Goal: Browse casually: Explore the website without a specific task or goal

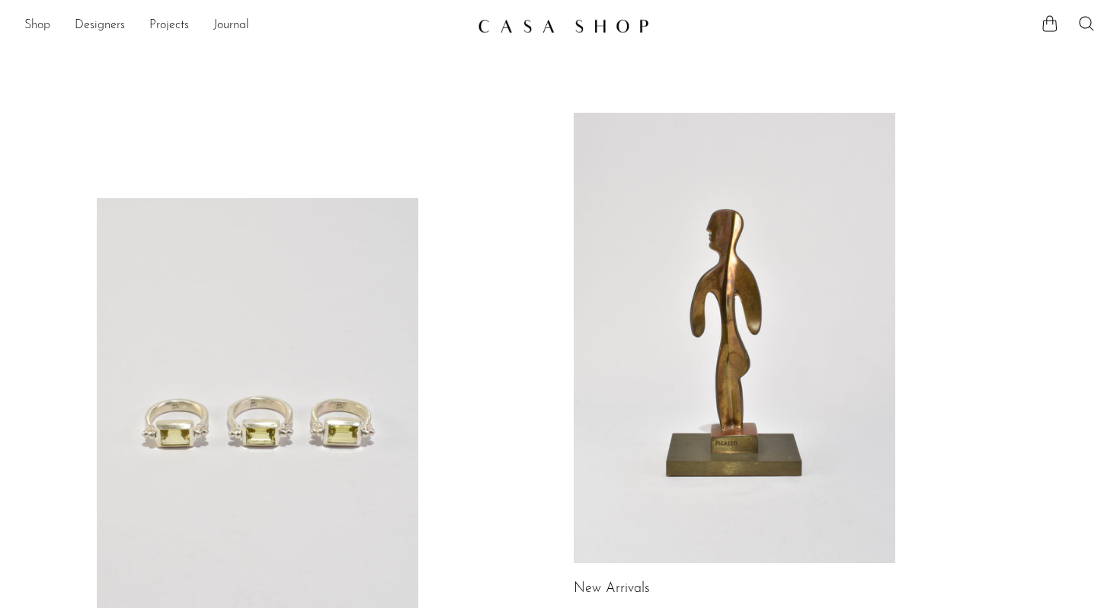
click at [36, 28] on link "Shop" at bounding box center [37, 26] width 26 height 20
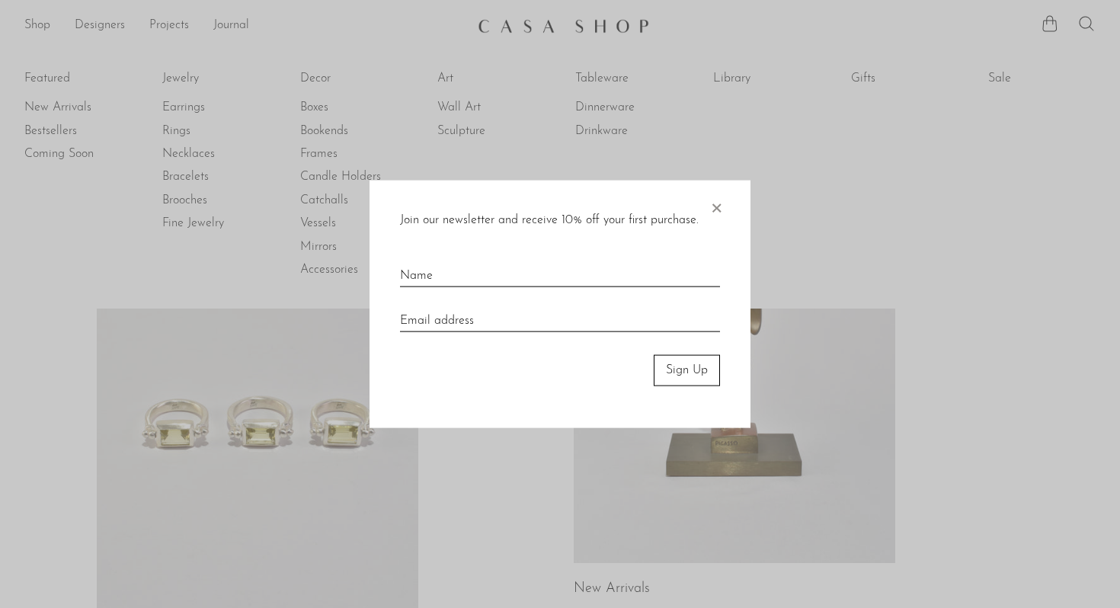
click at [720, 213] on span "×" at bounding box center [716, 205] width 15 height 49
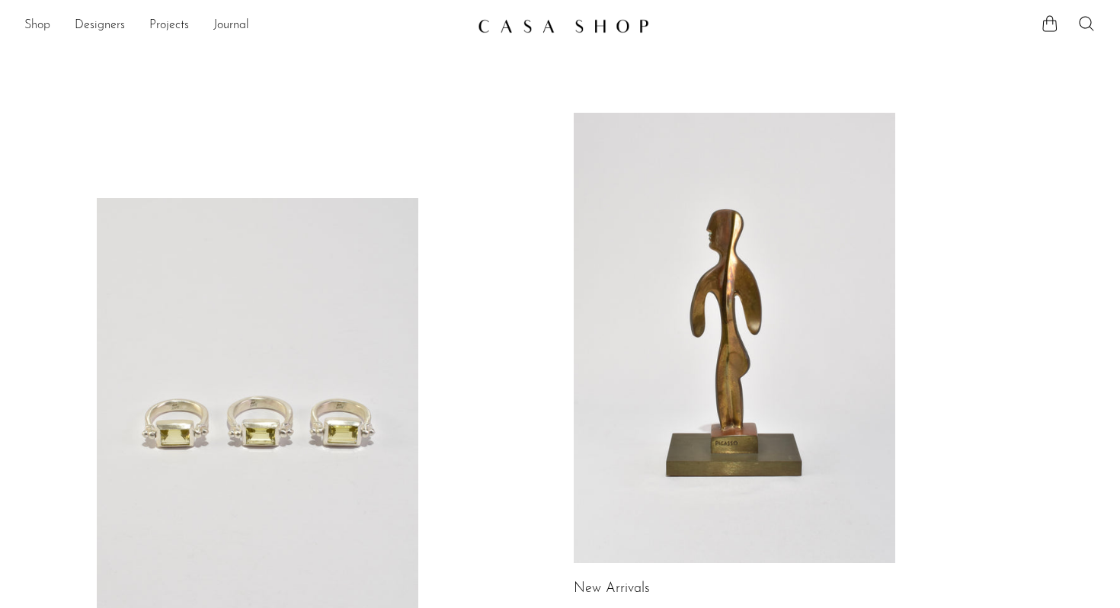
click at [48, 20] on link "Shop" at bounding box center [37, 26] width 26 height 20
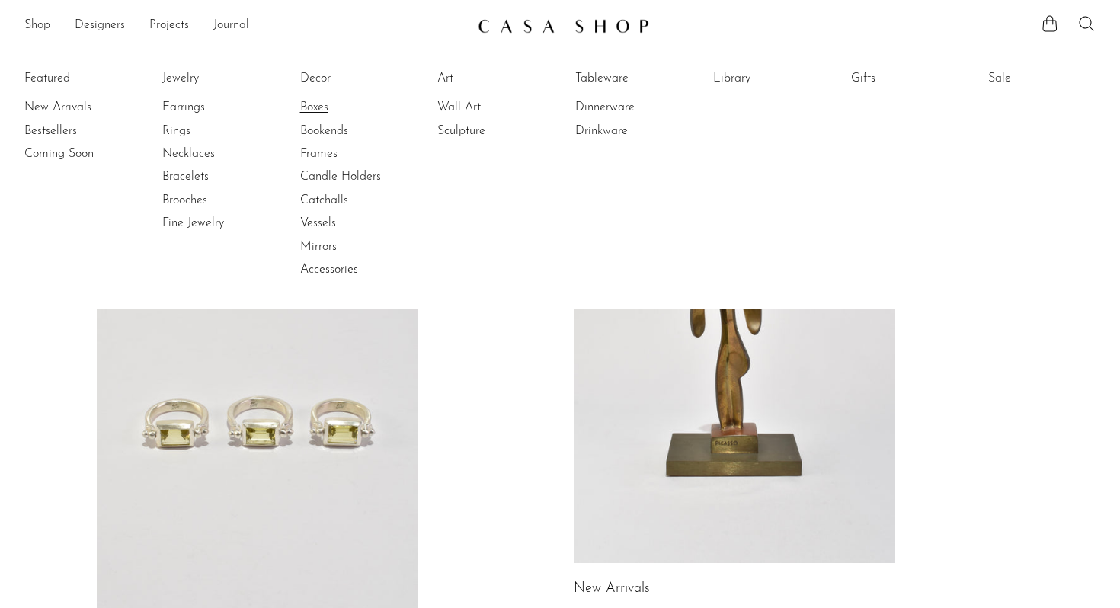
click at [330, 106] on link "Boxes" at bounding box center [357, 107] width 114 height 17
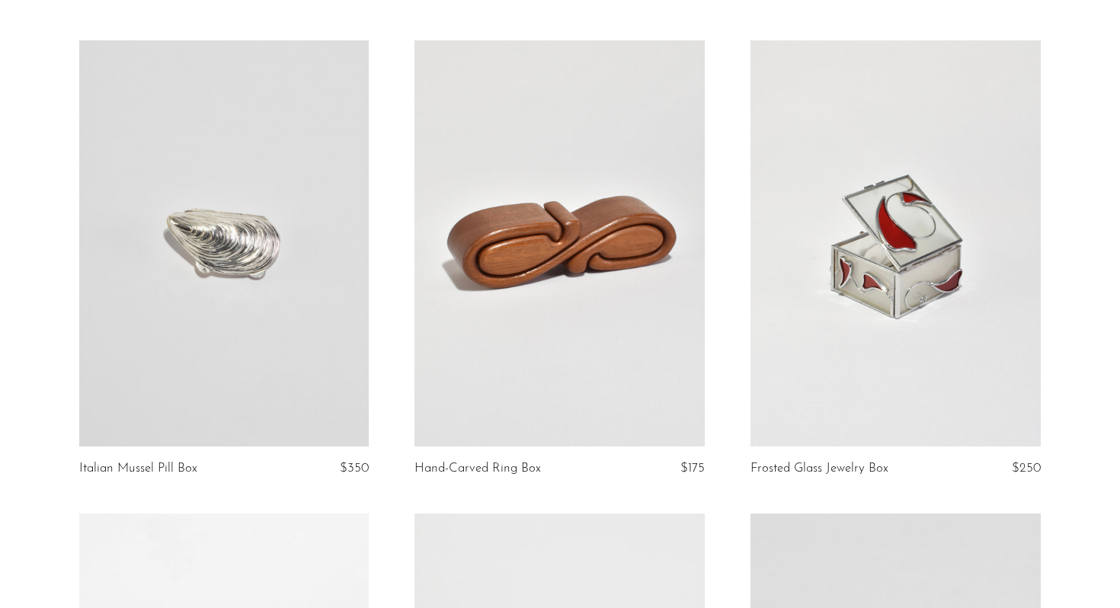
scroll to position [578, 0]
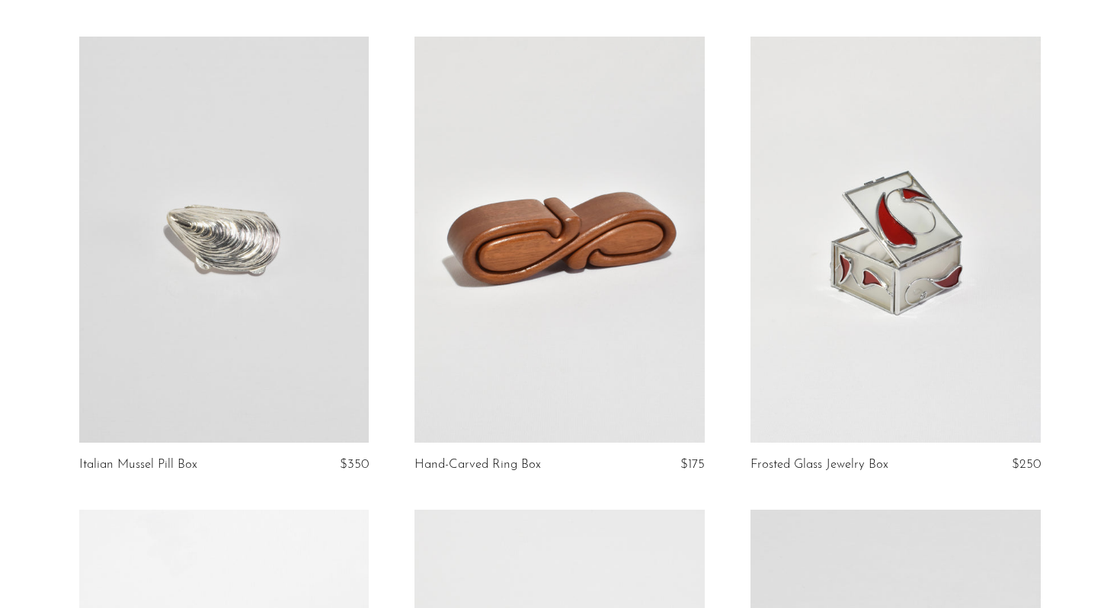
click at [537, 263] on link at bounding box center [559, 240] width 290 height 406
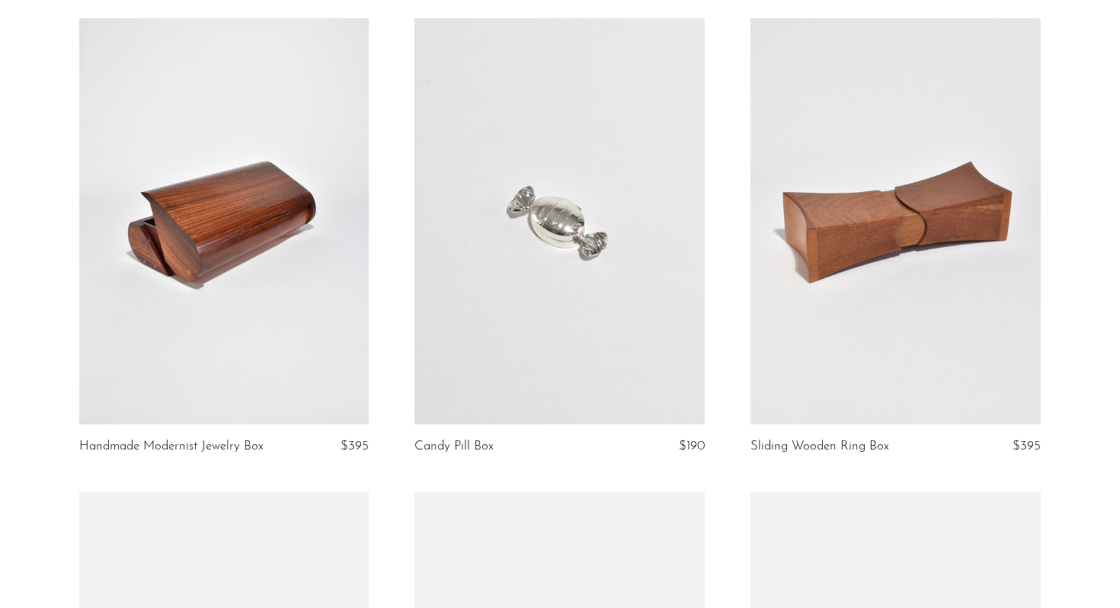
scroll to position [1544, 0]
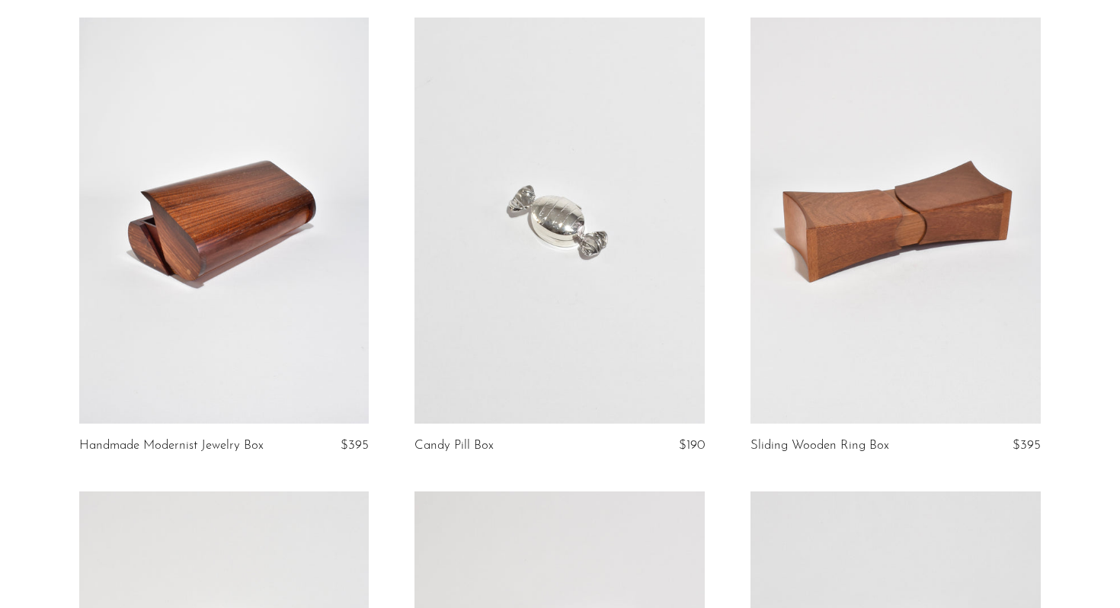
click at [818, 263] on link at bounding box center [895, 221] width 290 height 406
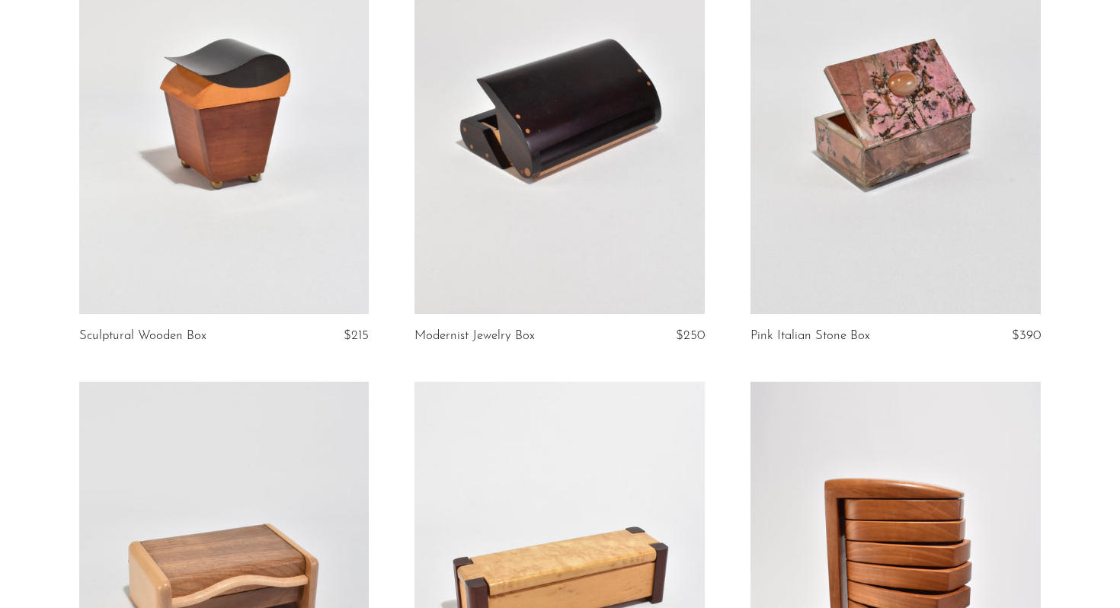
scroll to position [1964, 0]
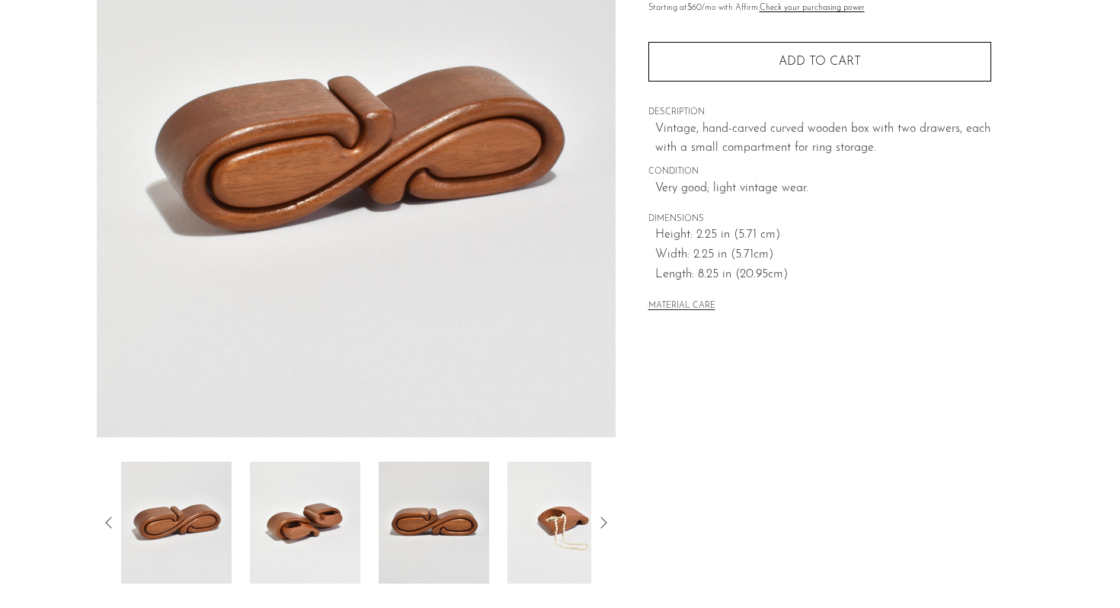
scroll to position [206, 0]
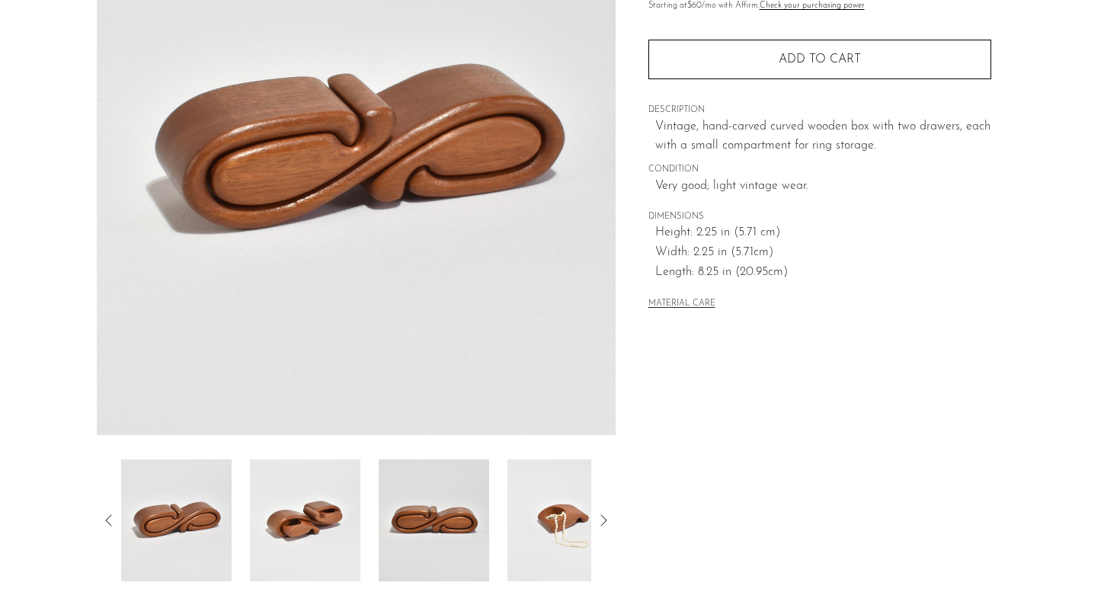
click at [606, 521] on icon at bounding box center [603, 520] width 18 height 18
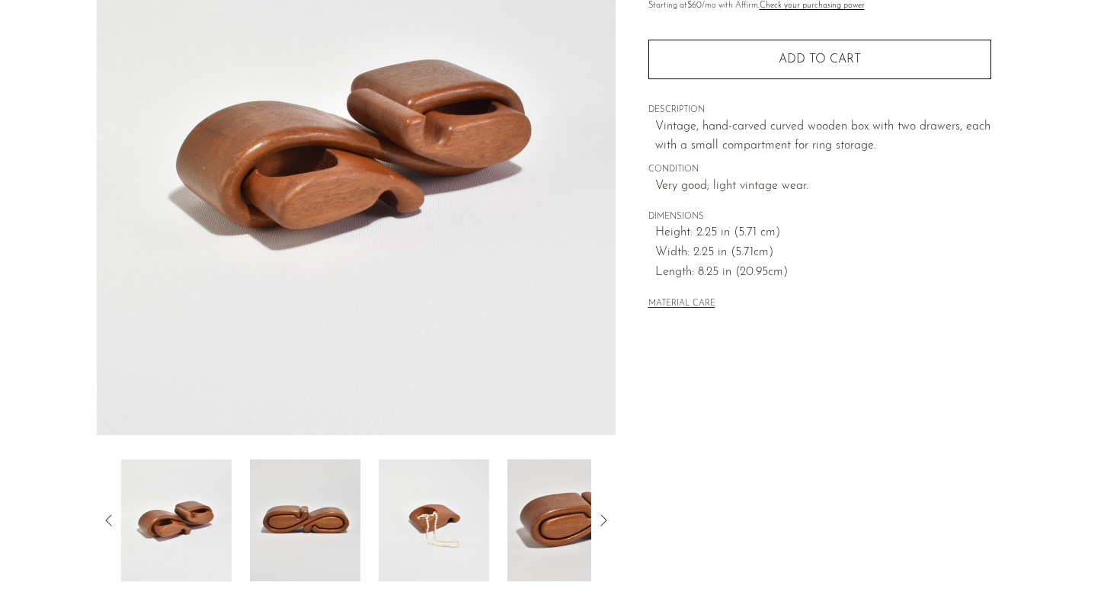
click at [606, 521] on icon at bounding box center [603, 520] width 18 height 18
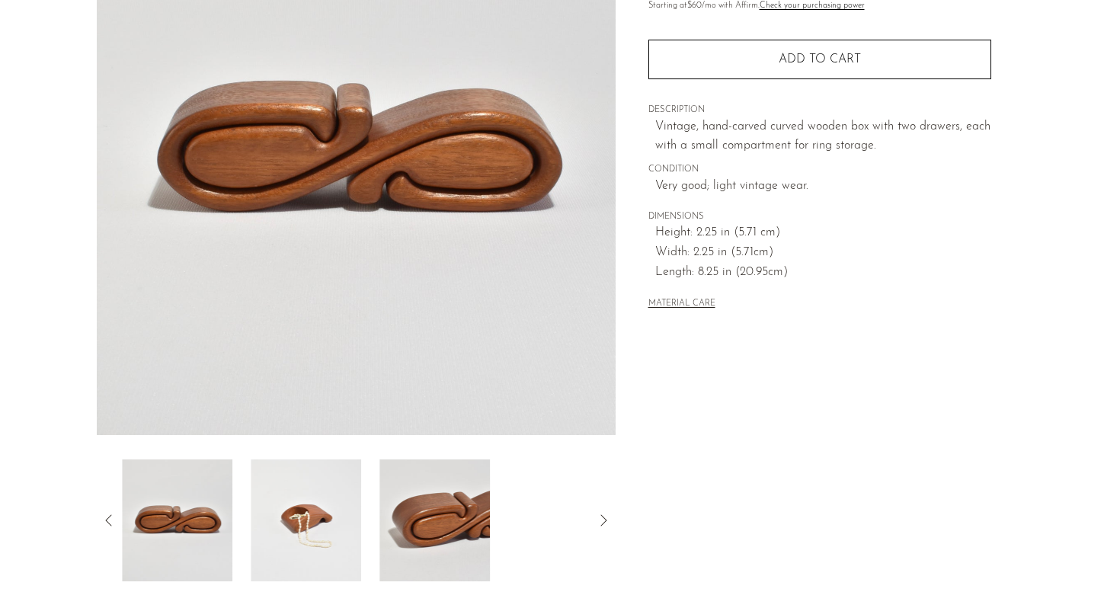
click at [606, 521] on icon at bounding box center [603, 520] width 18 height 18
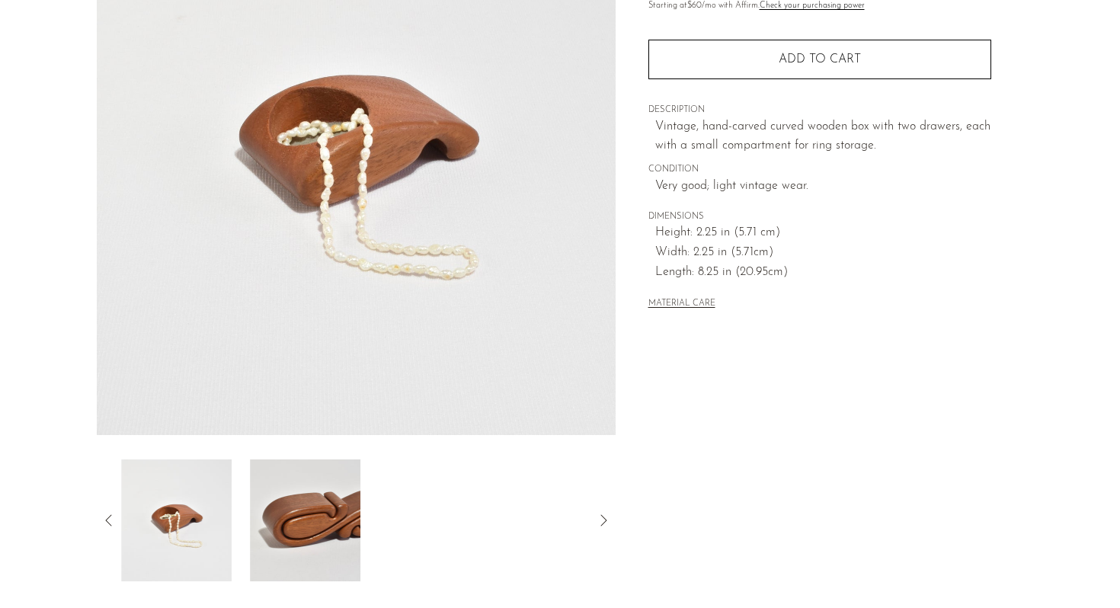
click at [606, 521] on icon at bounding box center [603, 520] width 18 height 18
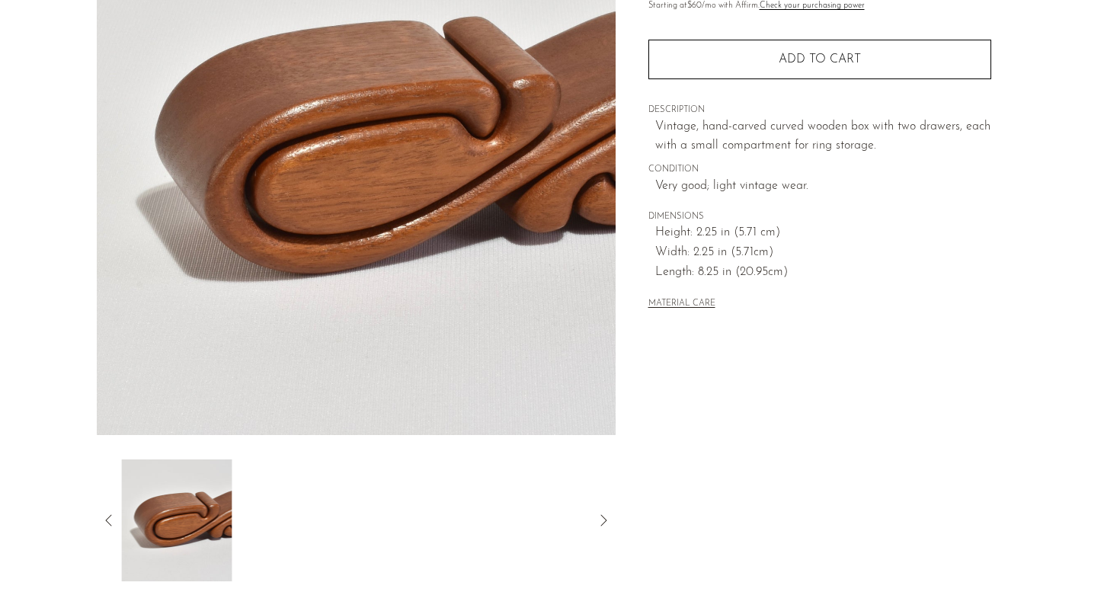
click at [606, 521] on icon at bounding box center [603, 520] width 18 height 18
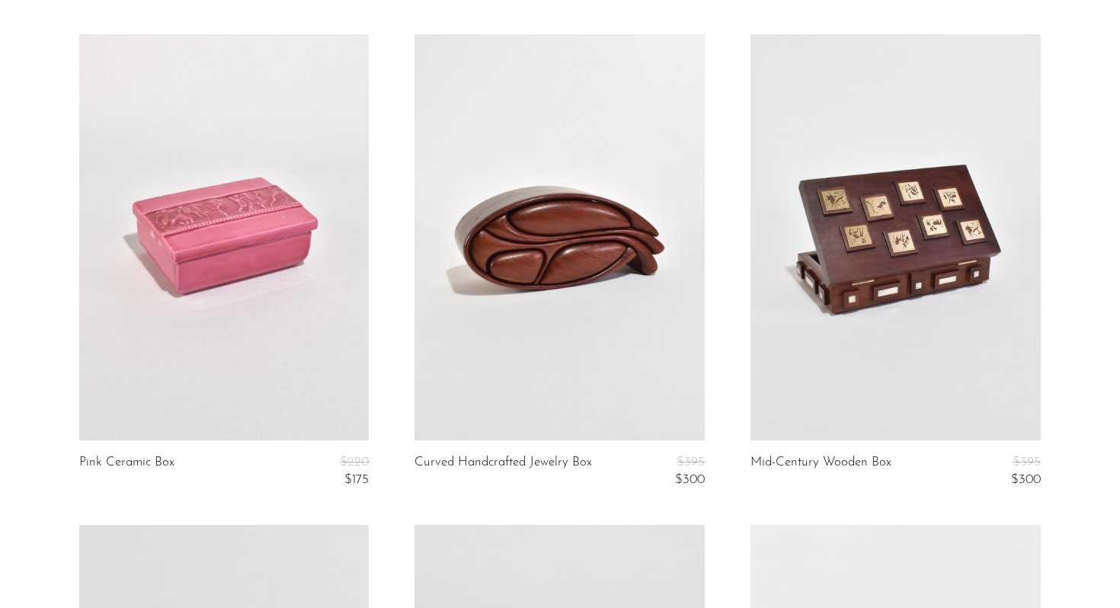
scroll to position [3441, 0]
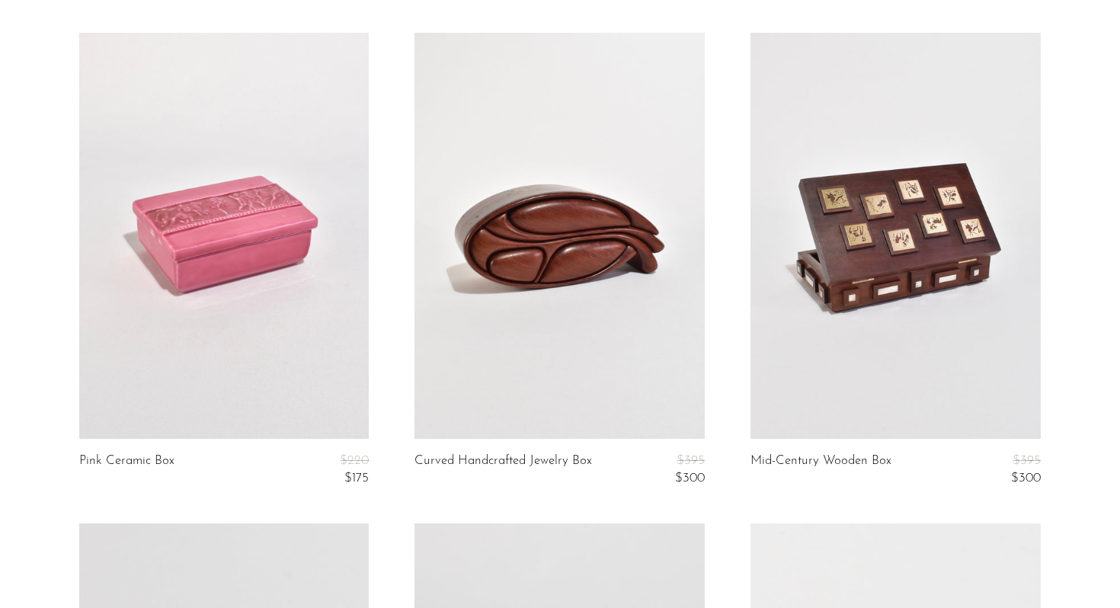
click at [546, 291] on link at bounding box center [559, 236] width 290 height 406
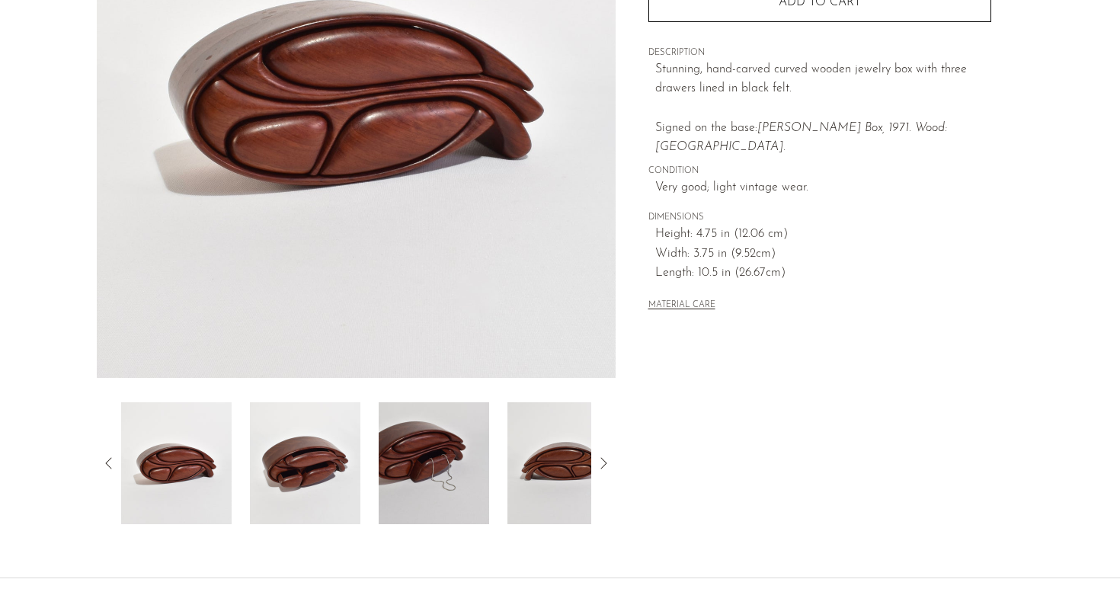
scroll to position [266, 0]
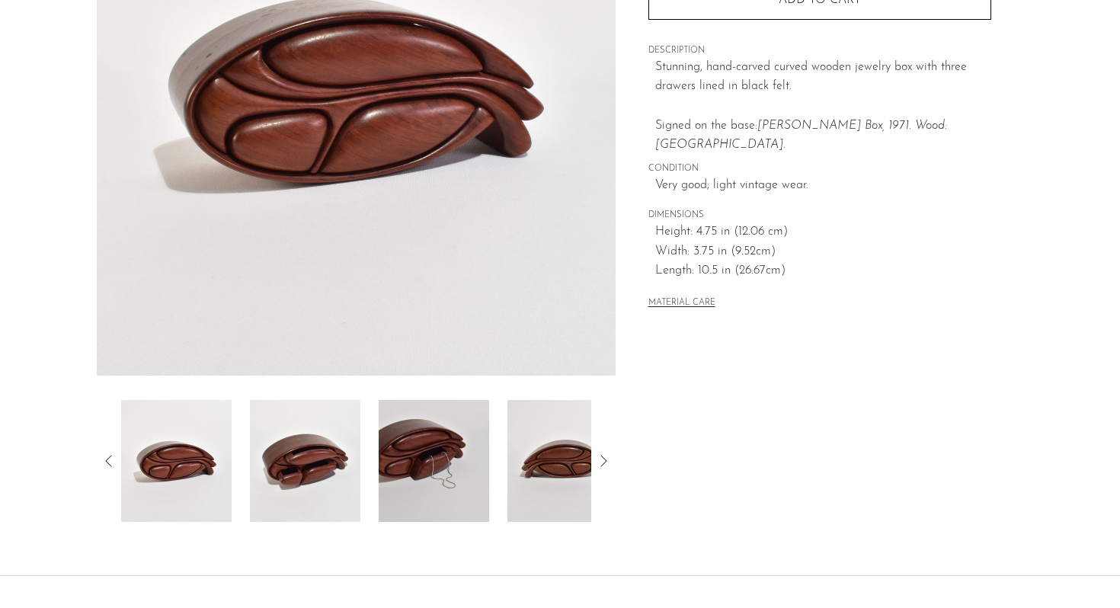
click at [603, 455] on icon at bounding box center [603, 461] width 18 height 18
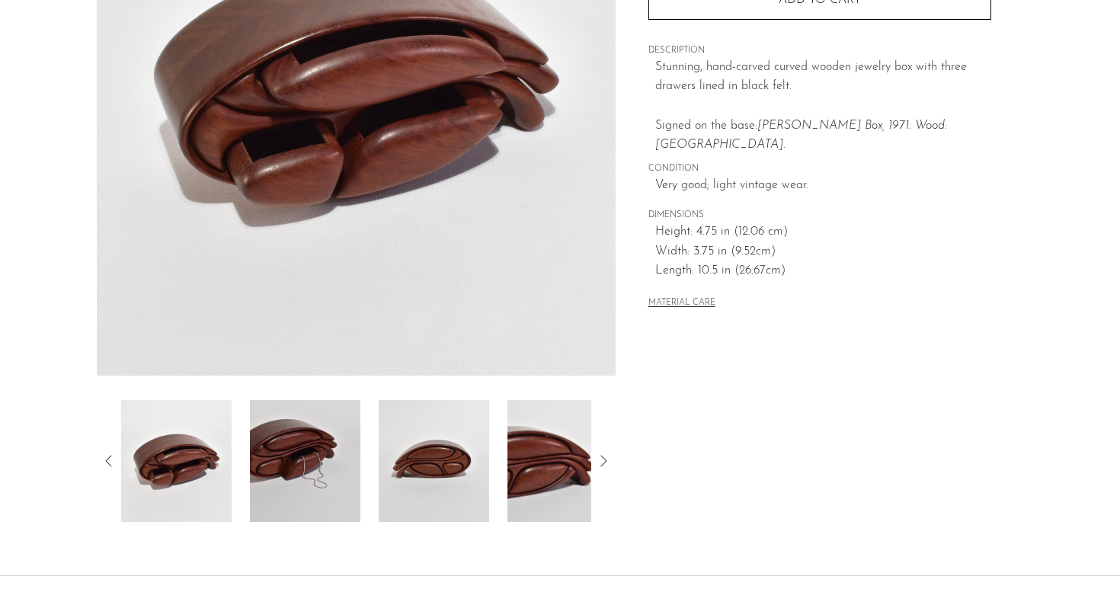
click at [603, 456] on icon at bounding box center [603, 461] width 18 height 18
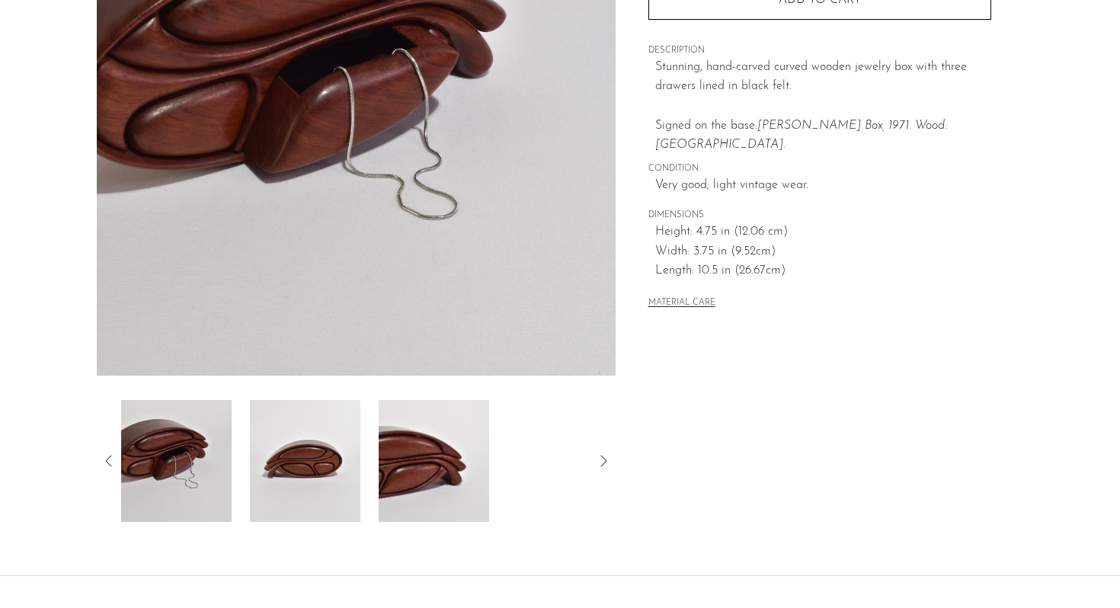
click at [603, 456] on icon at bounding box center [603, 461] width 18 height 18
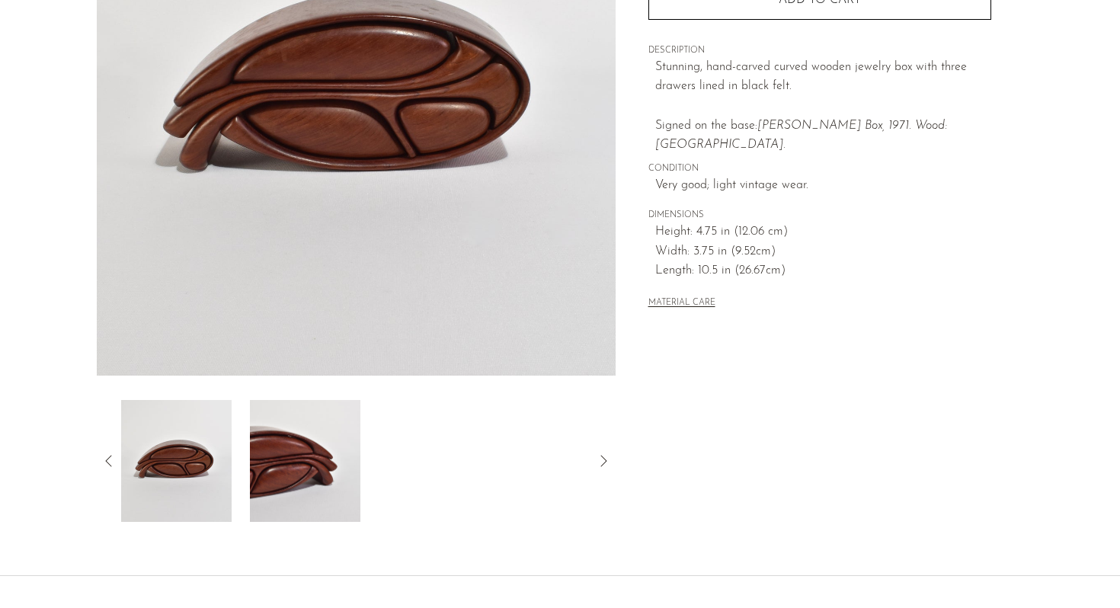
click at [603, 456] on icon at bounding box center [603, 461] width 18 height 18
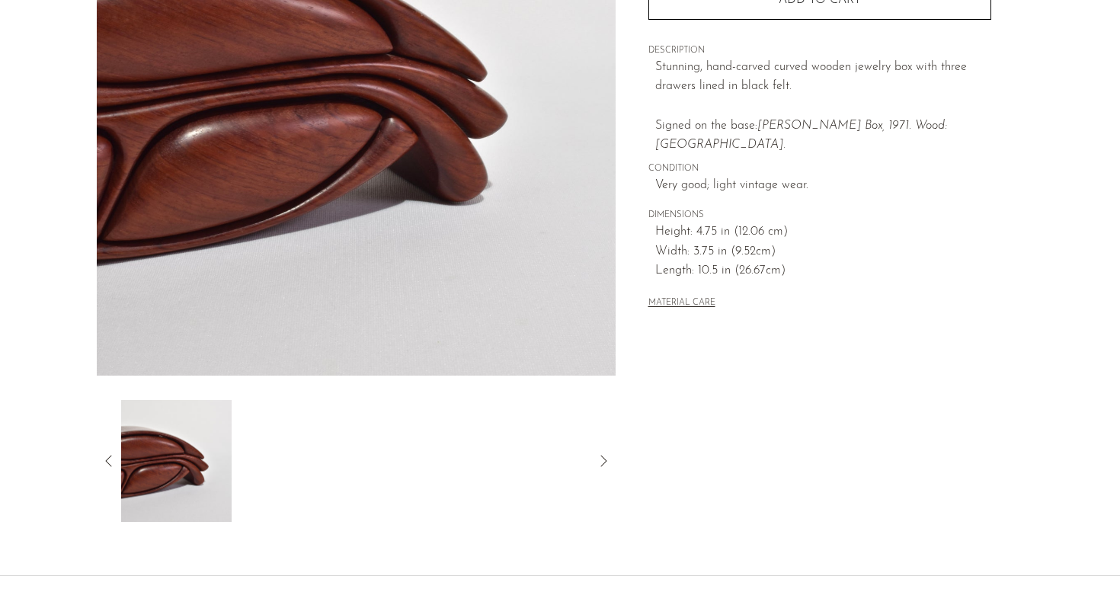
click at [603, 456] on icon at bounding box center [603, 461] width 18 height 18
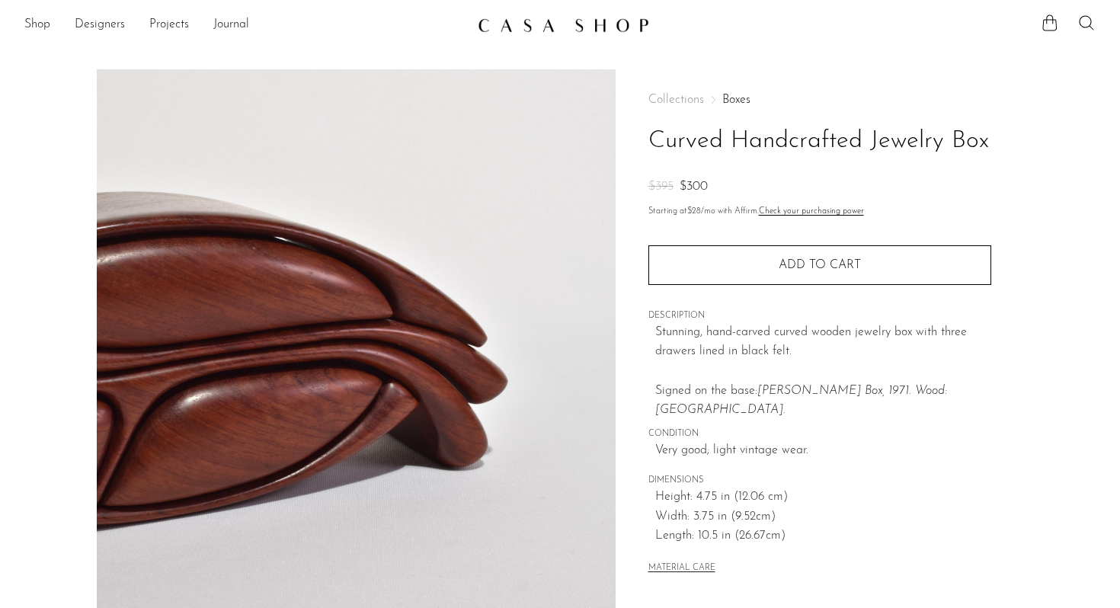
scroll to position [0, 0]
click at [46, 21] on link "Shop" at bounding box center [37, 26] width 26 height 20
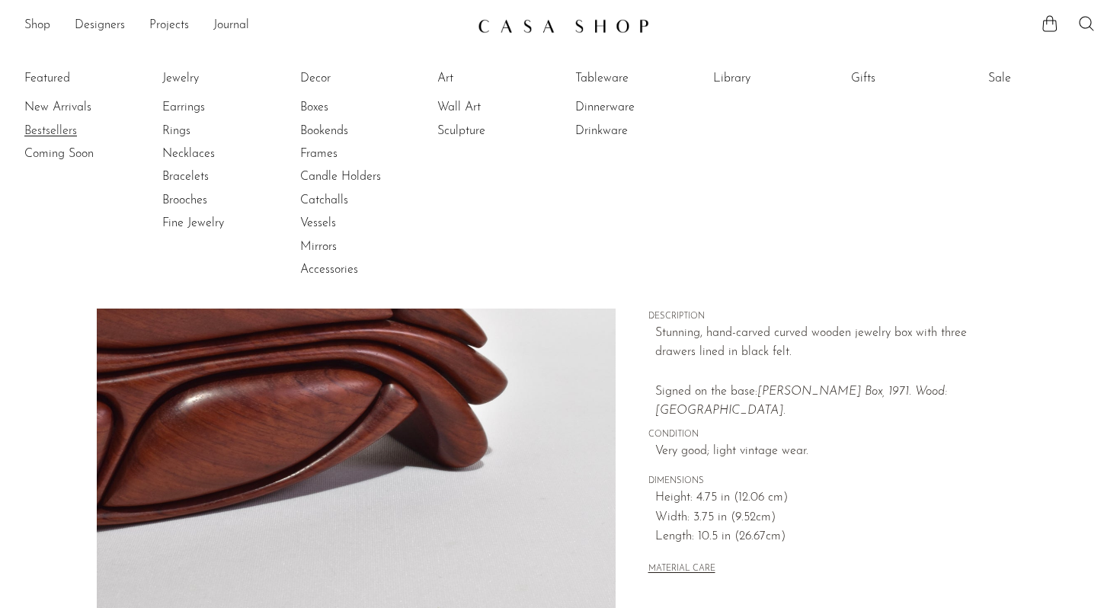
click at [39, 131] on link "Bestsellers" at bounding box center [81, 131] width 114 height 17
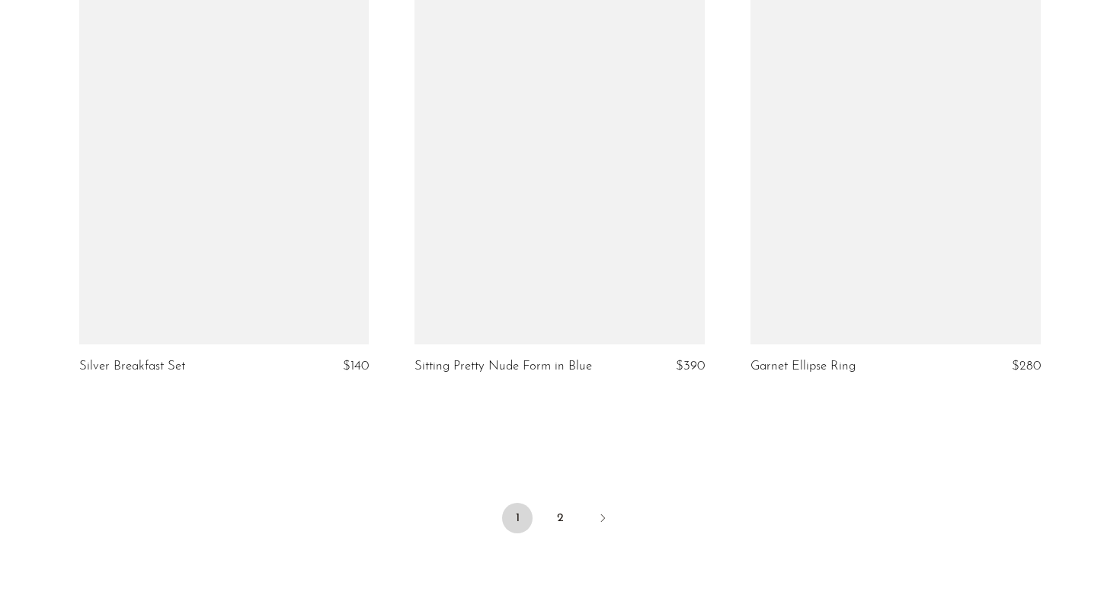
scroll to position [5474, 0]
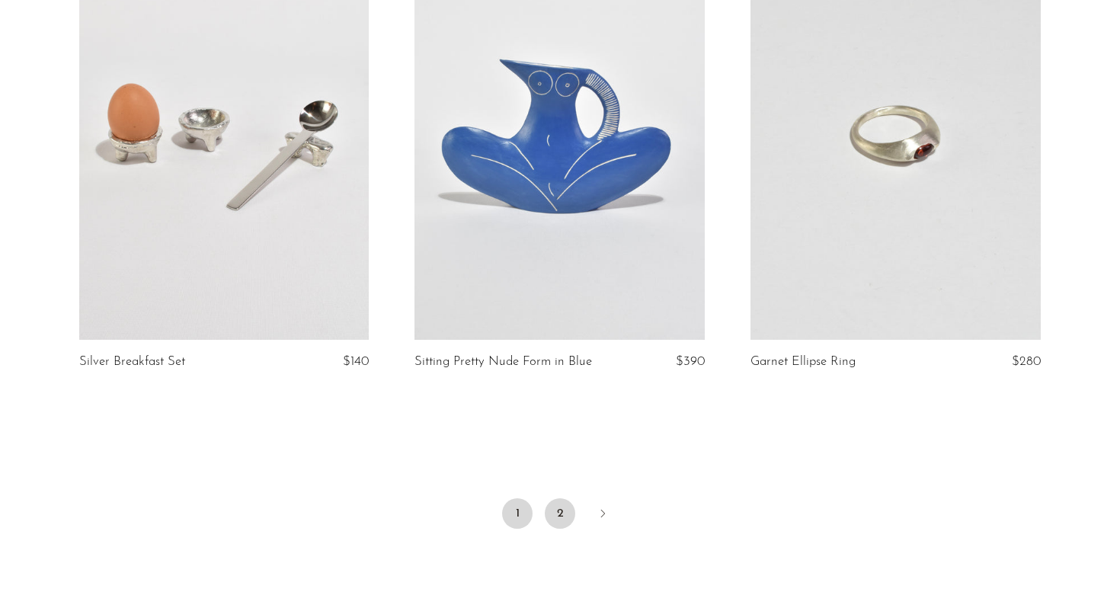
click at [563, 498] on link "2" at bounding box center [560, 513] width 30 height 30
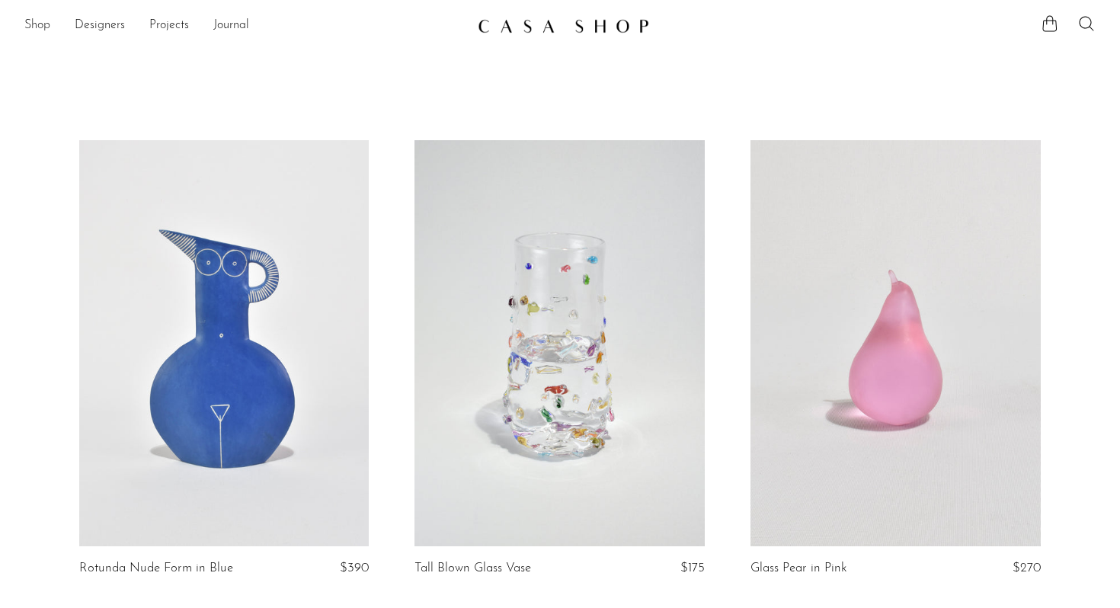
click at [30, 24] on link "Shop" at bounding box center [37, 26] width 26 height 20
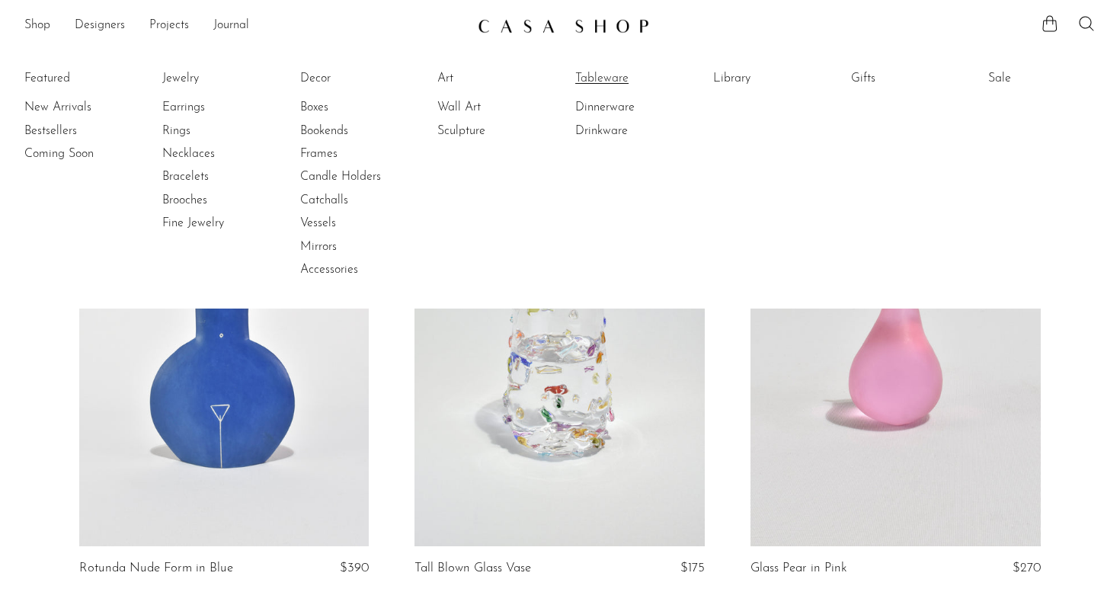
click at [603, 78] on link "Tableware" at bounding box center [632, 78] width 114 height 17
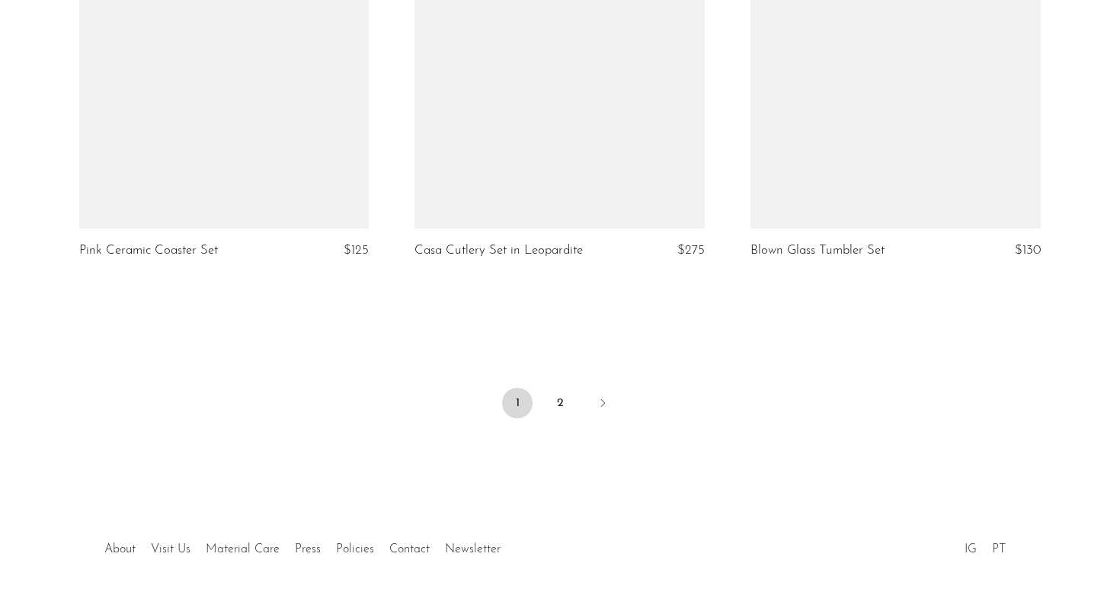
scroll to position [5589, 0]
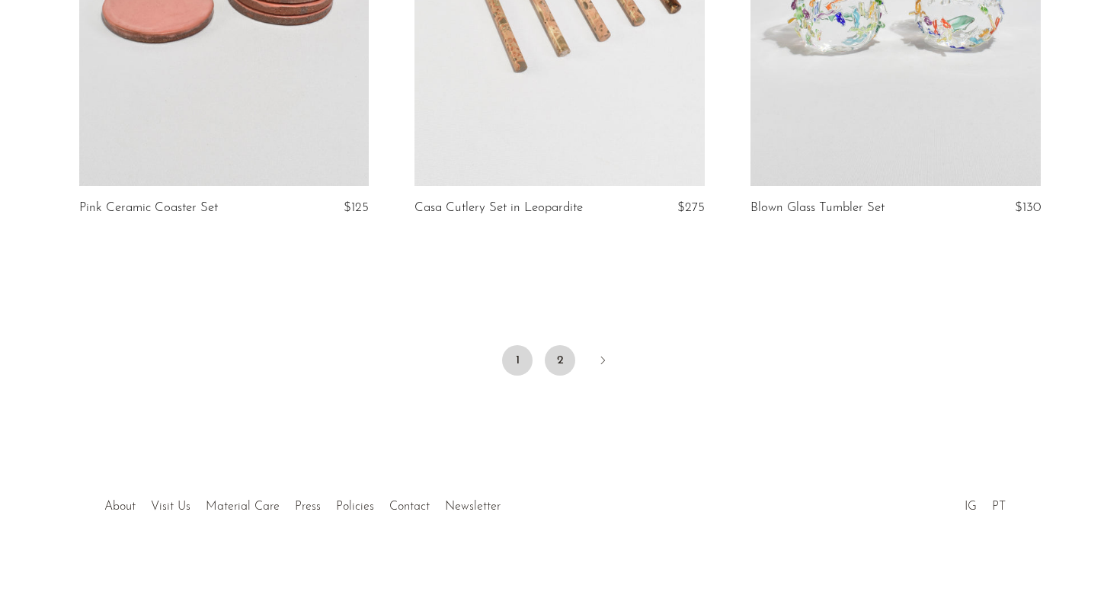
click at [568, 357] on link "2" at bounding box center [560, 360] width 30 height 30
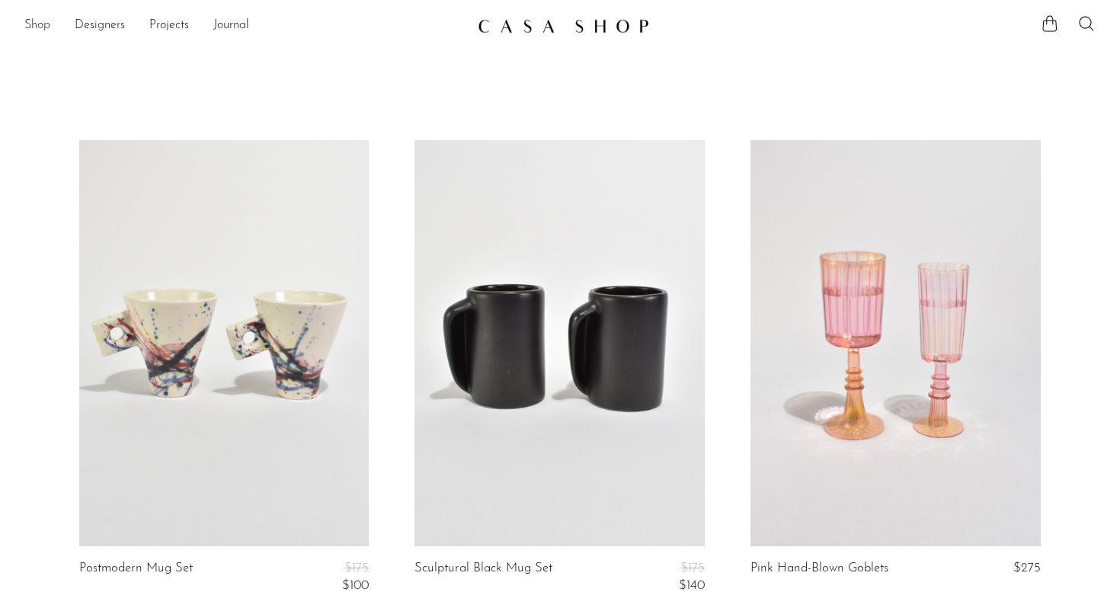
click at [31, 27] on link "Shop" at bounding box center [37, 26] width 26 height 20
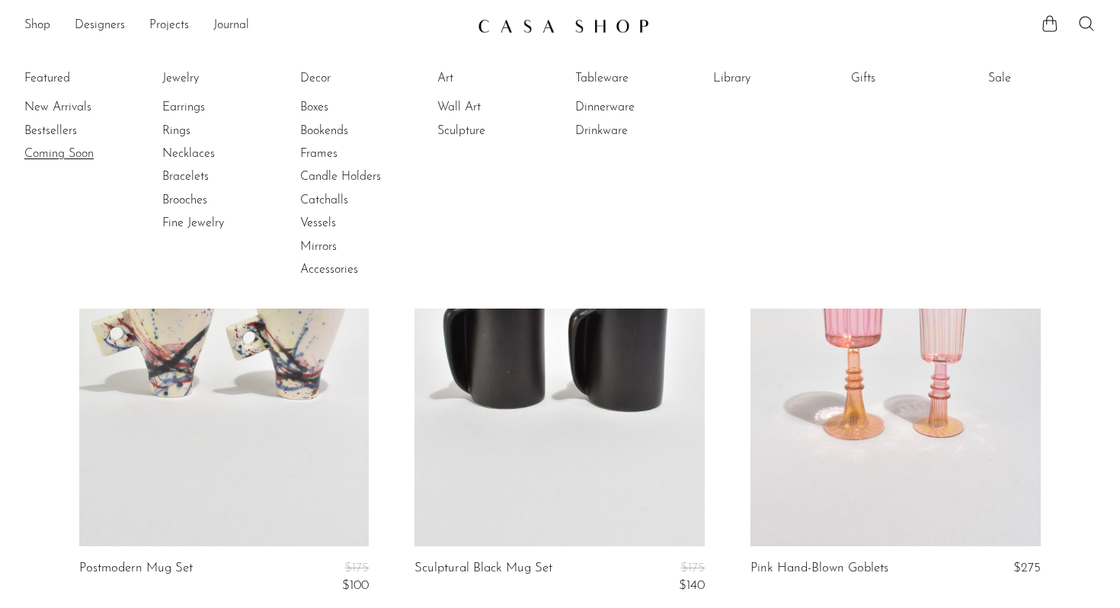
click at [76, 154] on link "Coming Soon" at bounding box center [81, 154] width 114 height 17
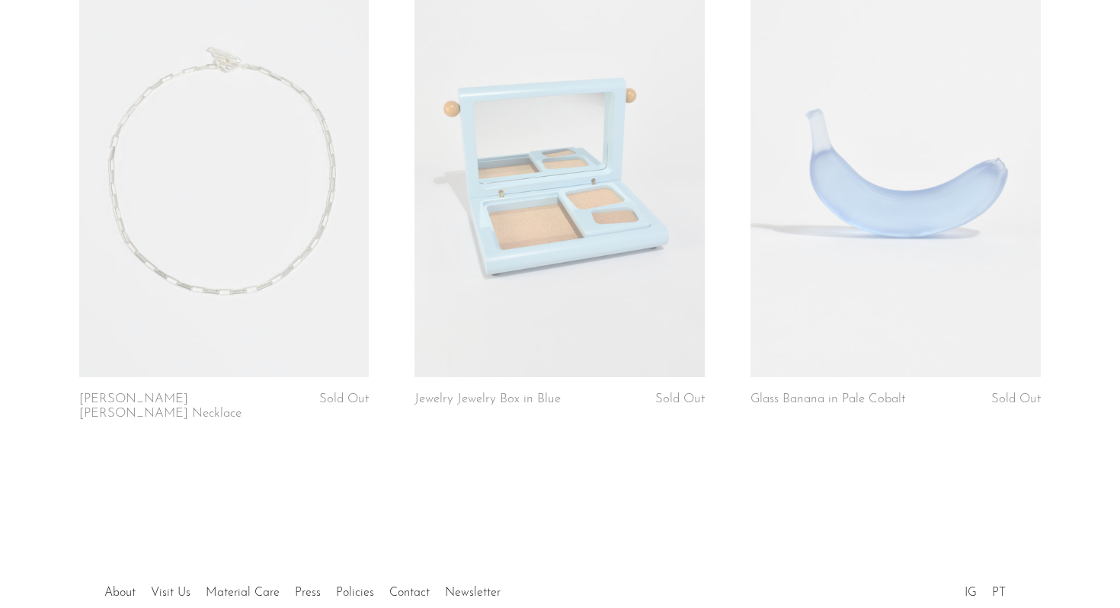
scroll to position [4031, 0]
